Goal: Information Seeking & Learning: Learn about a topic

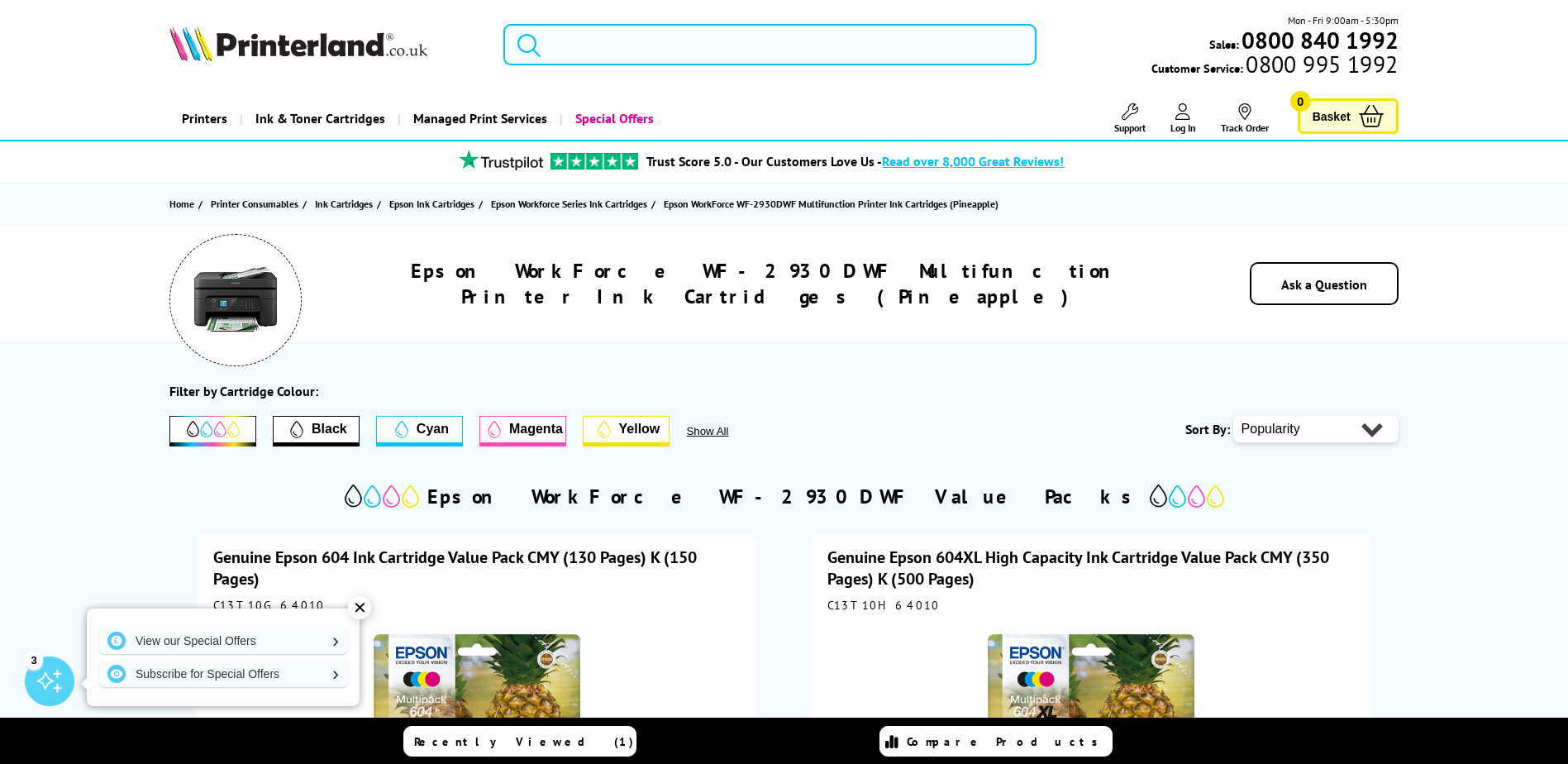
click at [629, 46] on input "search" at bounding box center [770, 45] width 533 height 42
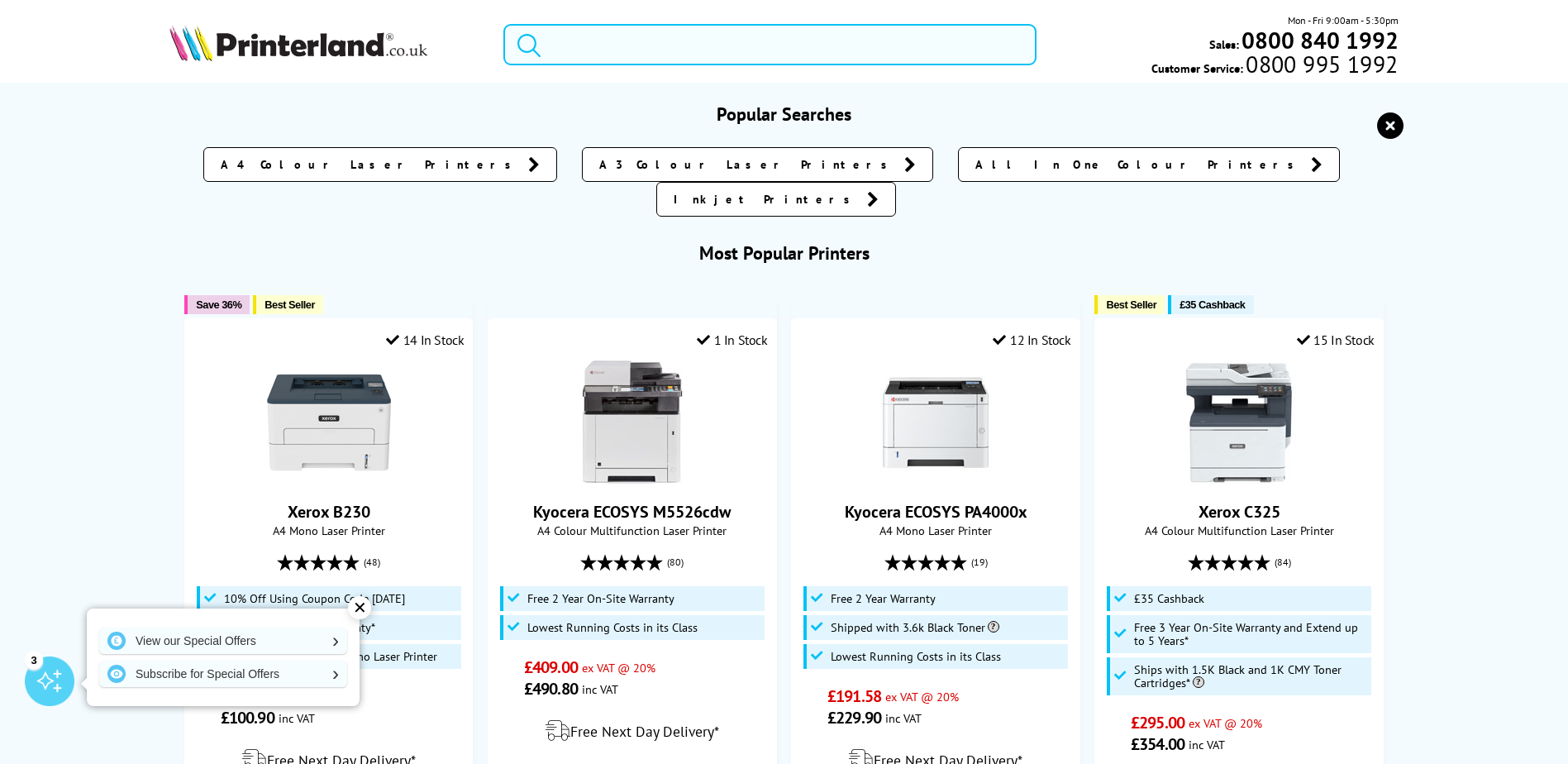
paste input "Epson WF2830"
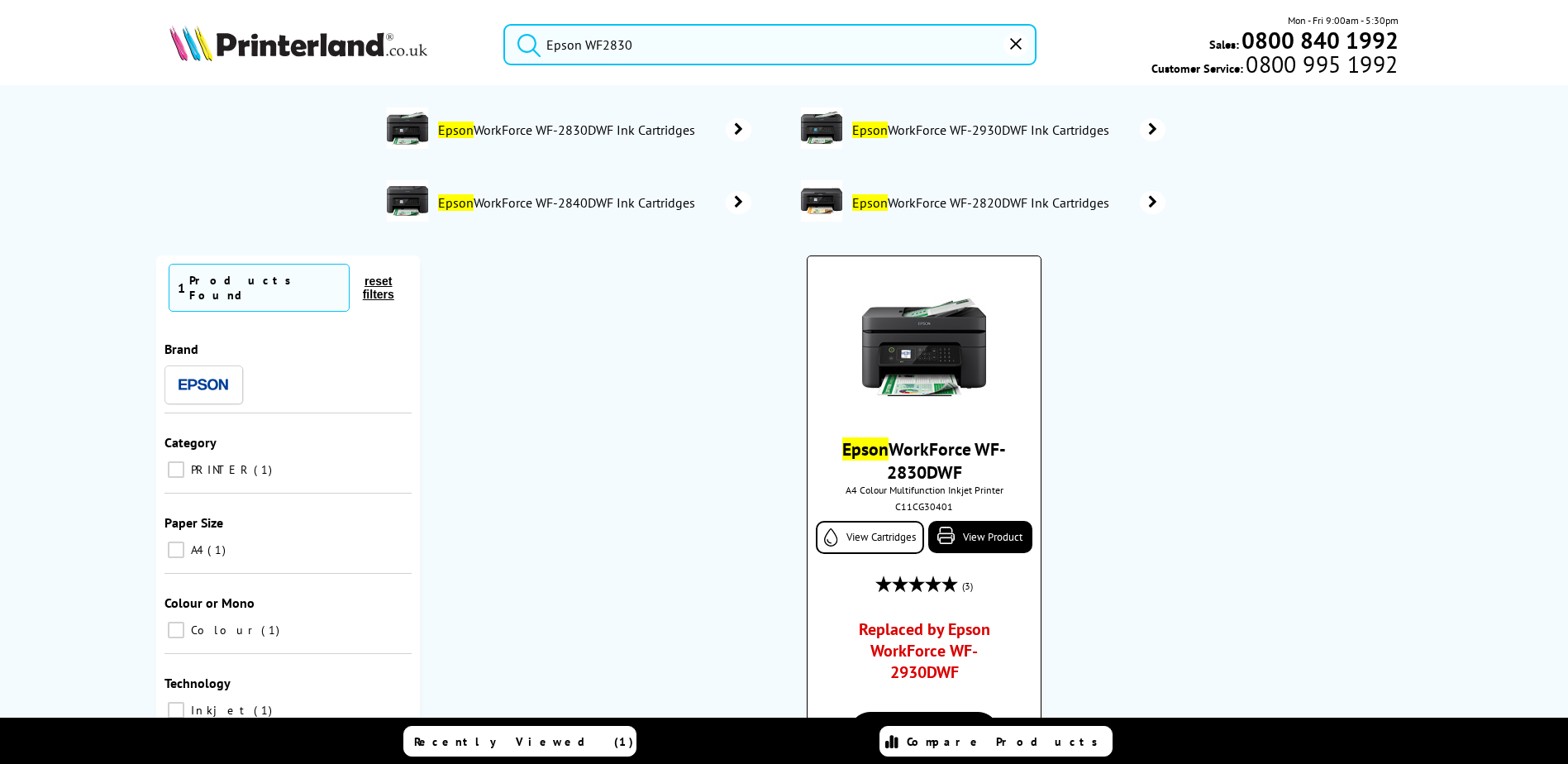
type input "Epson WF2830"
click at [899, 367] on img at bounding box center [923, 347] width 124 height 124
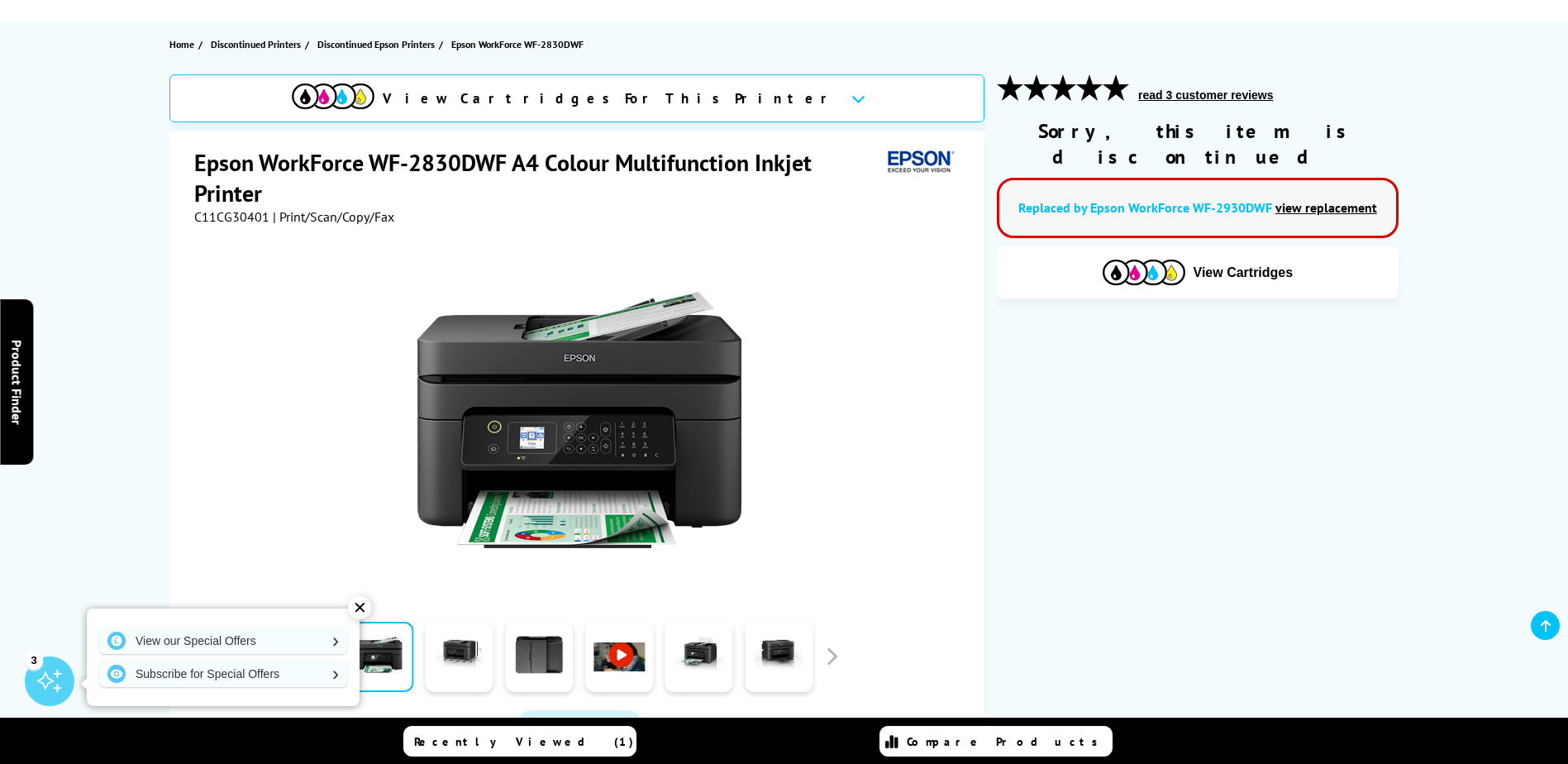
scroll to position [248, 0]
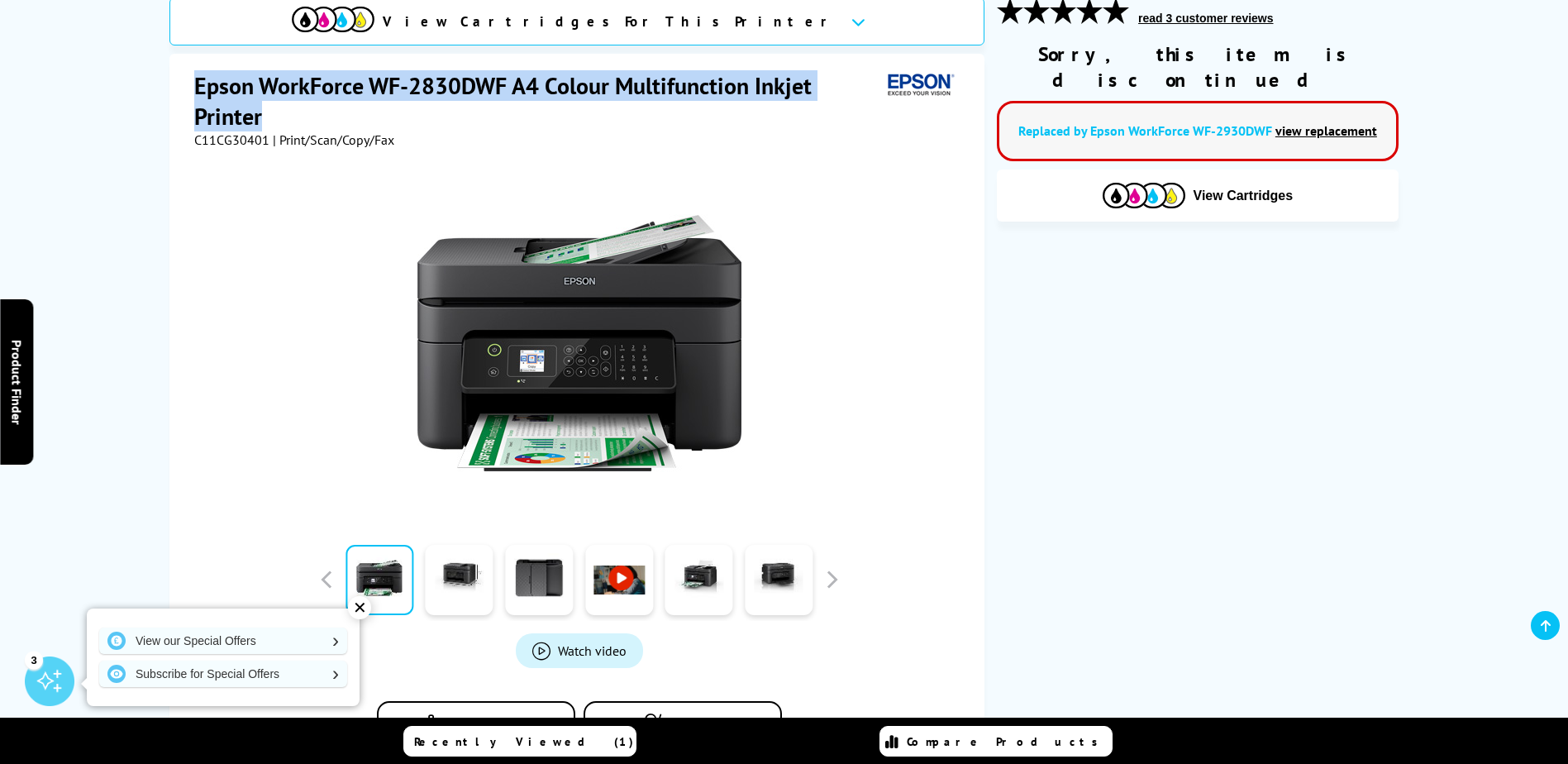
drag, startPoint x: 260, startPoint y: 117, endPoint x: 190, endPoint y: 89, distance: 75.4
click at [190, 89] on div "Epson WorkForce WF-2830DWF A4 Colour Multifunction Inkjet Printer C11CG30401 | …" at bounding box center [577, 424] width 815 height 740
copy h1 "Epson WorkForce WF-2830DWF A4 Colour Multifunction Inkjet Printer"
